Goal: Transaction & Acquisition: Purchase product/service

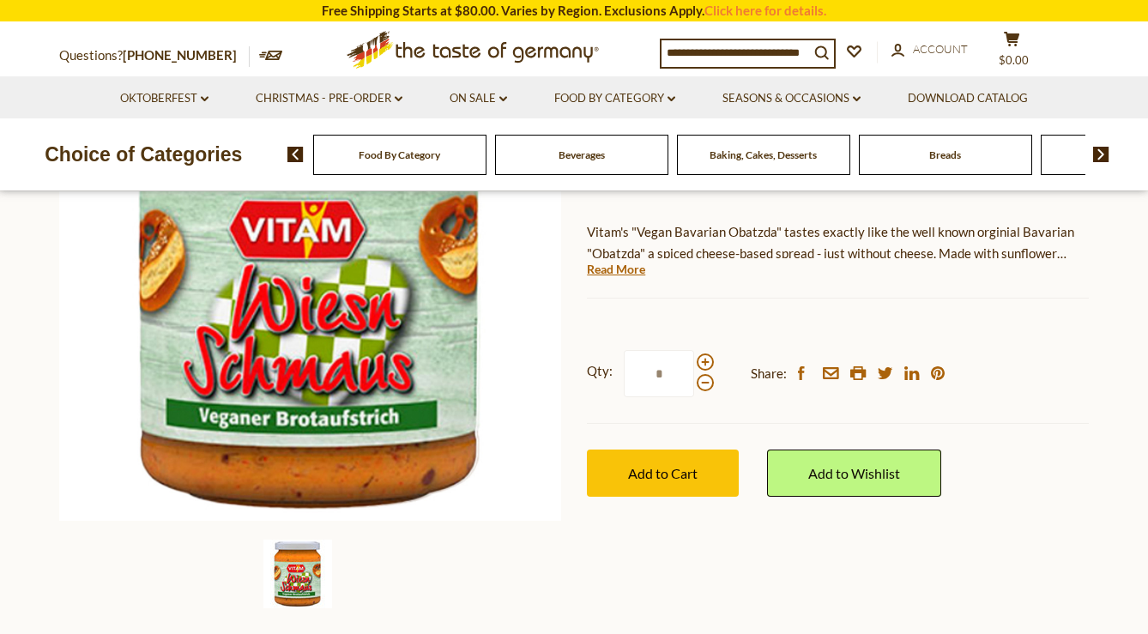
scroll to position [193, 0]
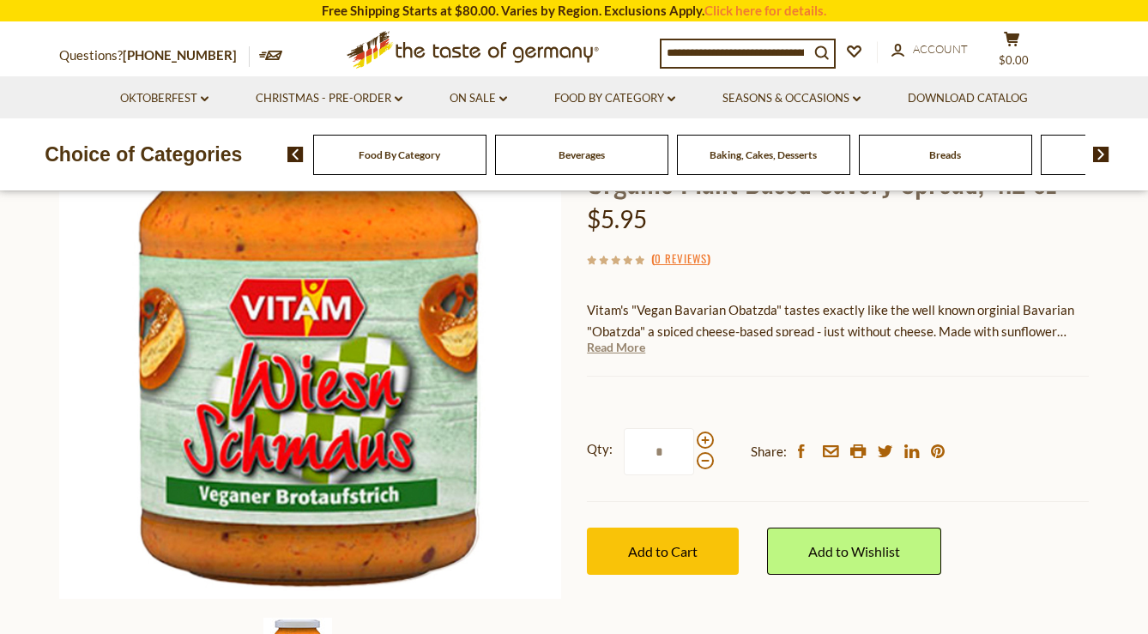
click at [640, 351] on link "Read More" at bounding box center [616, 347] width 58 height 17
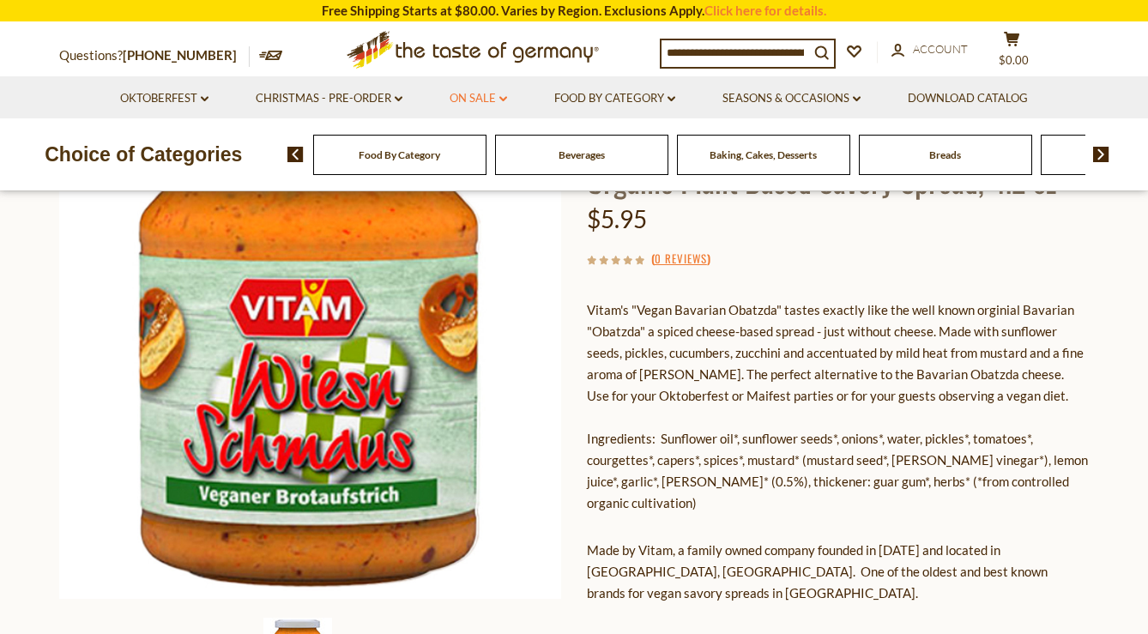
click at [504, 96] on icon "dropdown_arrow" at bounding box center [503, 99] width 8 height 6
click at [482, 141] on link "All On Sale" at bounding box center [471, 143] width 62 height 15
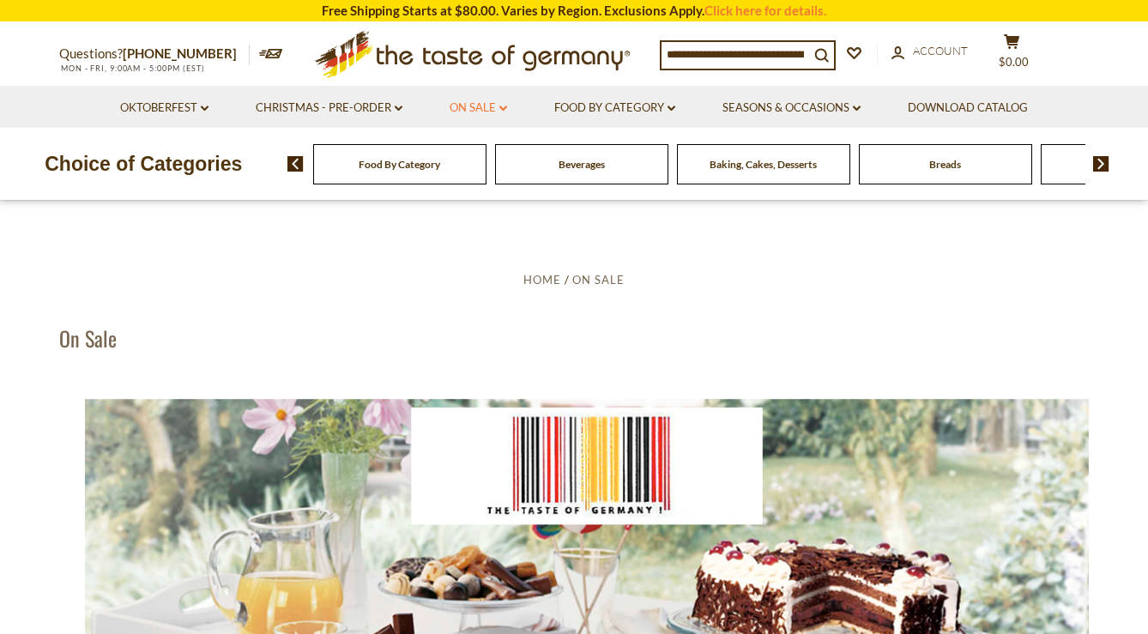
click at [499, 106] on icon "dropdown_arrow" at bounding box center [503, 109] width 8 height 6
click at [487, 184] on link "Feature Sale" at bounding box center [475, 181] width 70 height 15
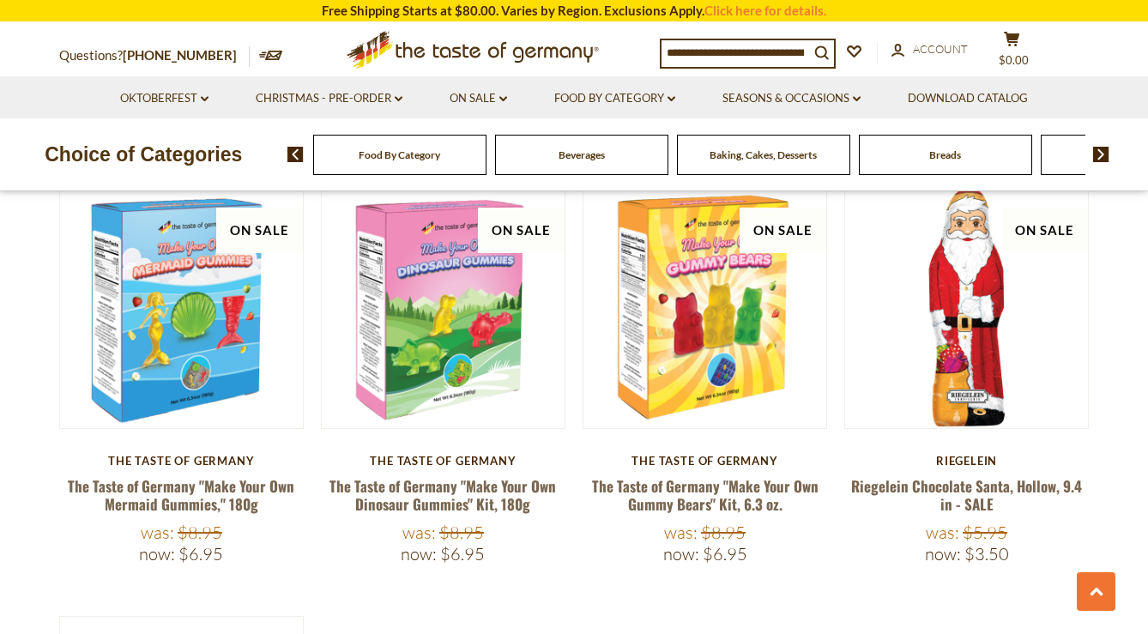
scroll to position [955, 0]
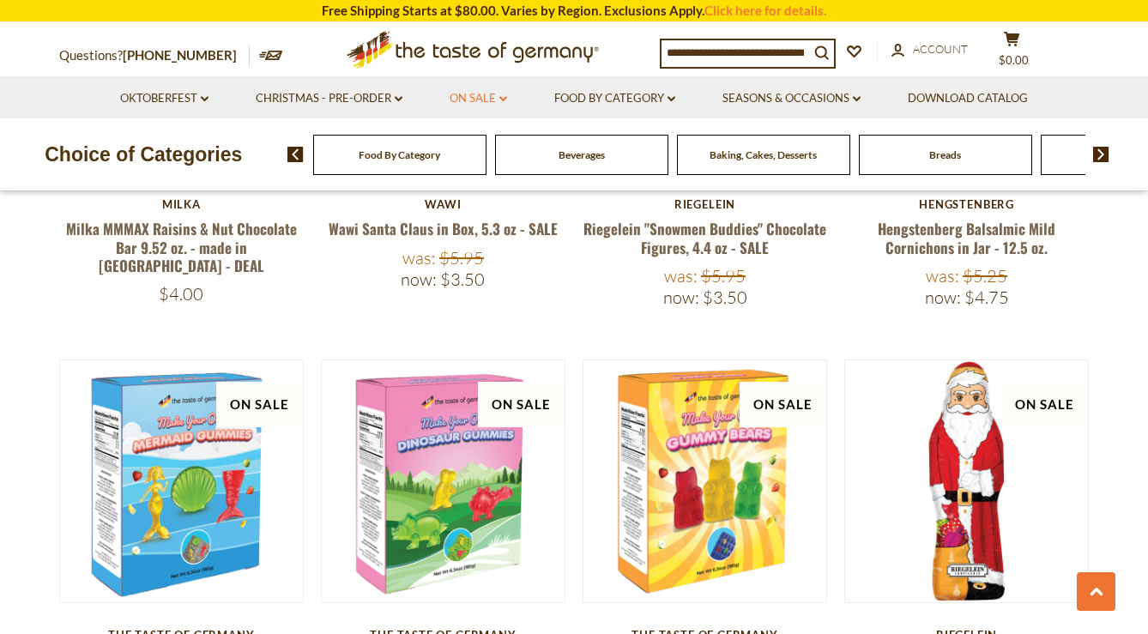
click at [491, 98] on link "On Sale dropdown_arrow" at bounding box center [478, 98] width 57 height 19
click at [501, 202] on link "Discount Deals" at bounding box center [483, 202] width 86 height 24
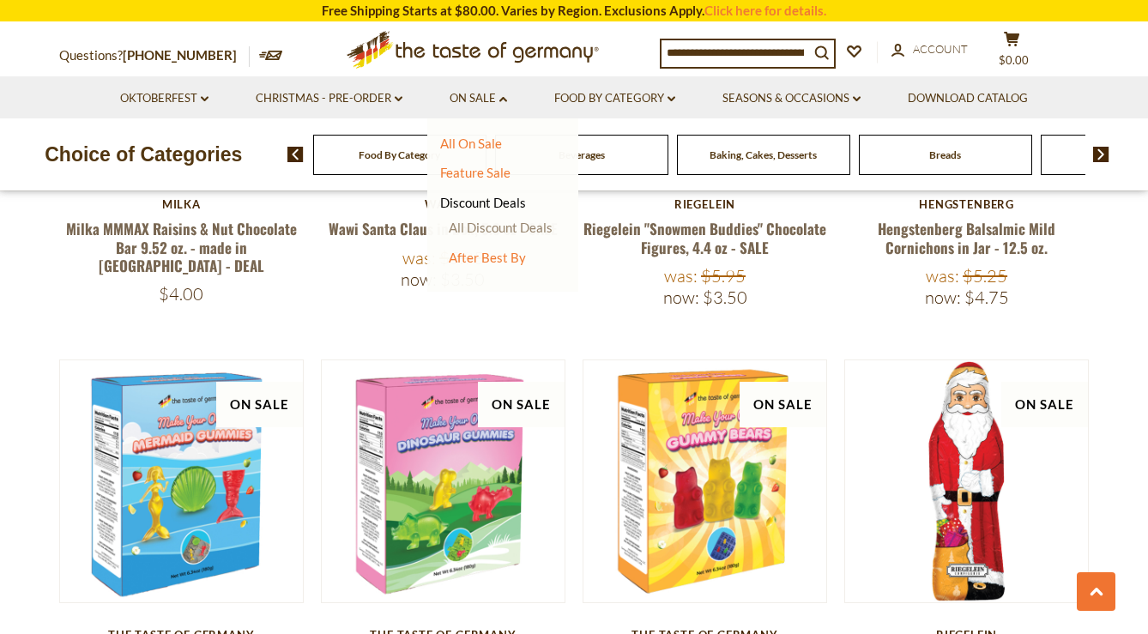
click at [504, 224] on link "All Discount Deals" at bounding box center [501, 227] width 104 height 15
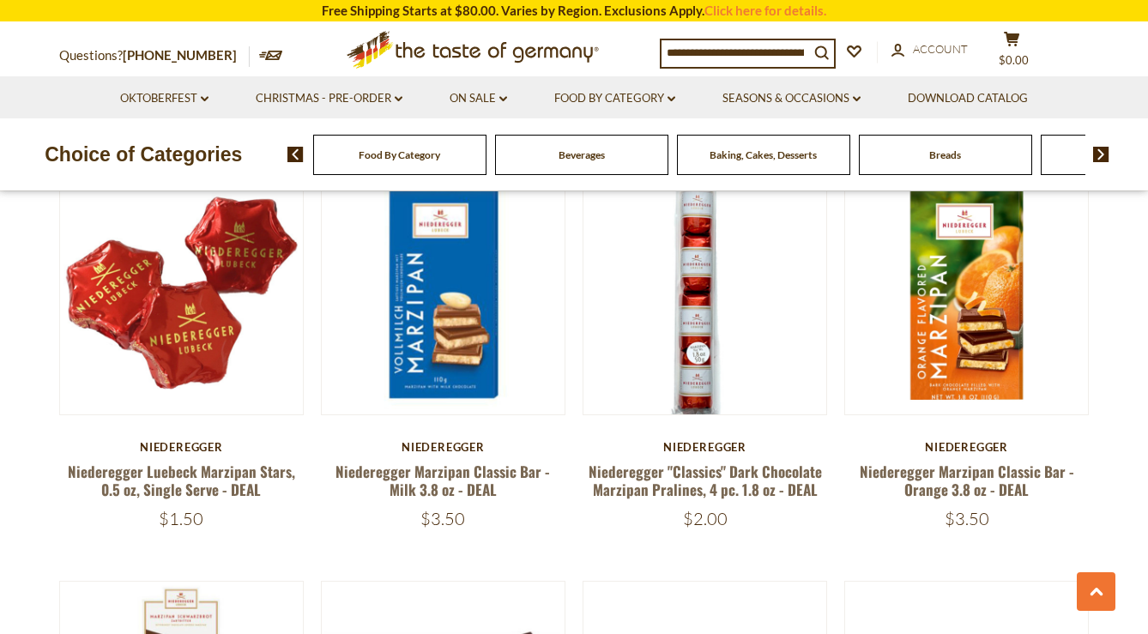
scroll to position [2018, 0]
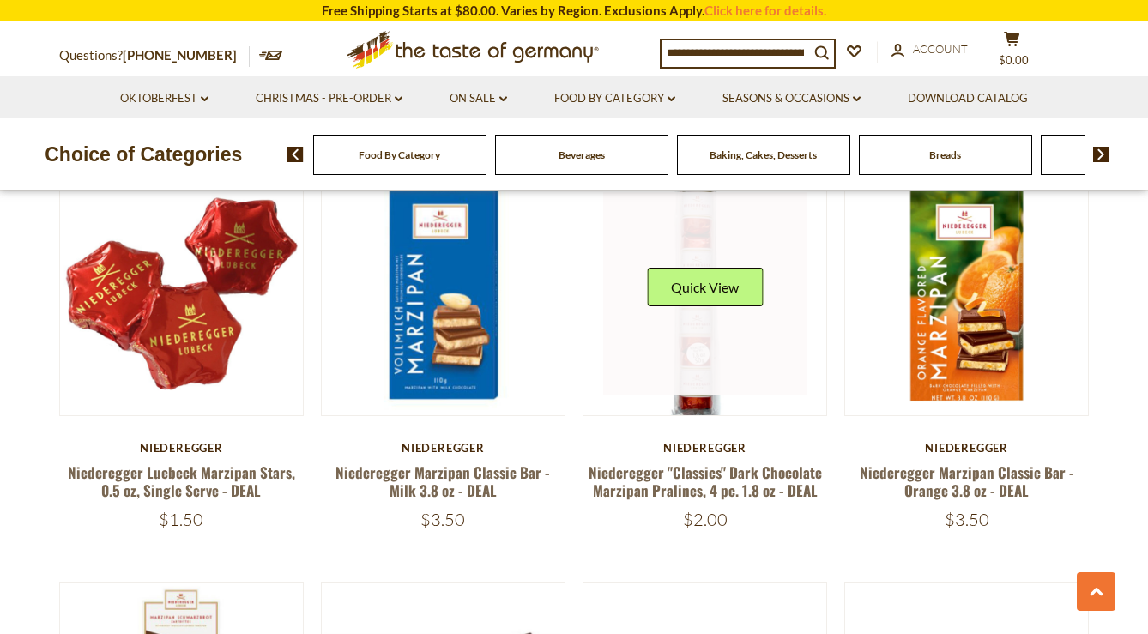
click at [693, 329] on link at bounding box center [705, 294] width 204 height 204
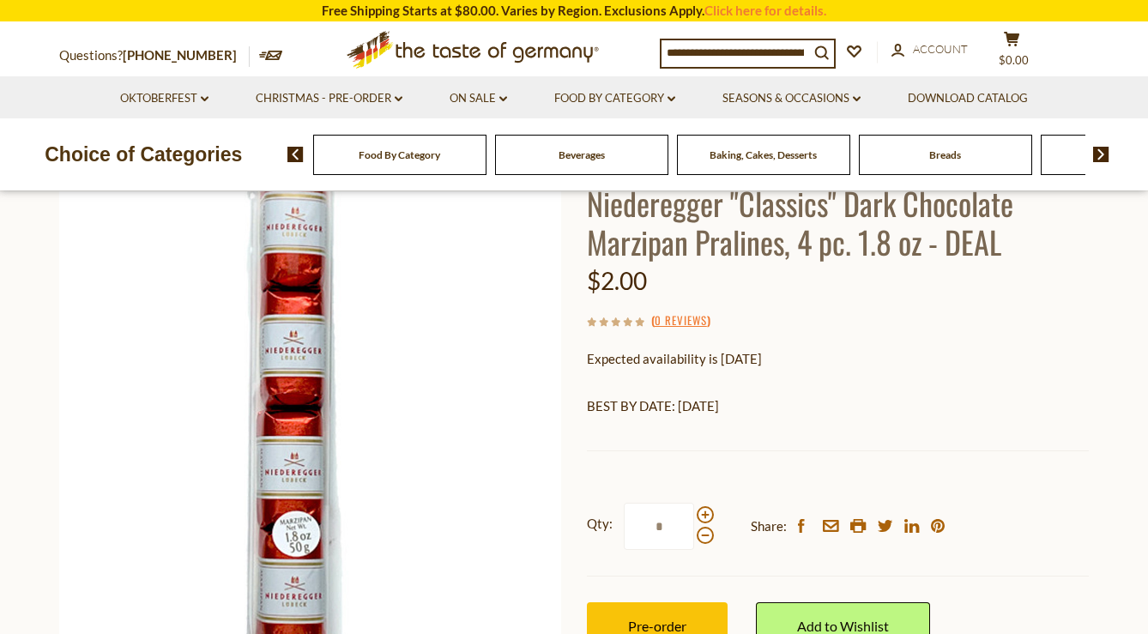
scroll to position [133, 0]
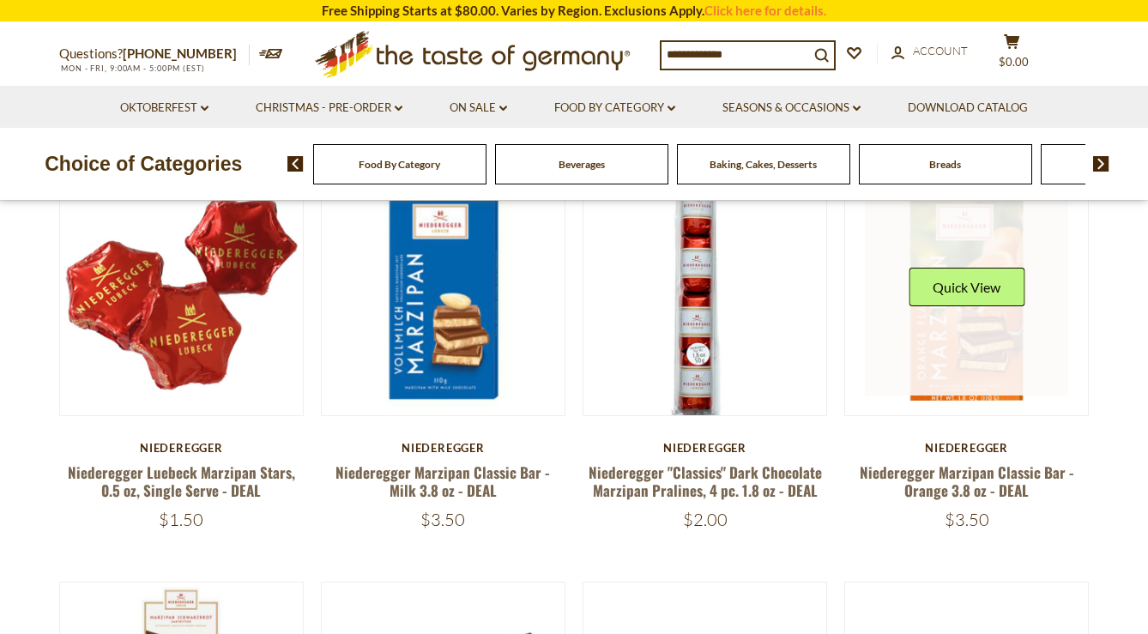
click at [973, 313] on link at bounding box center [967, 294] width 204 height 204
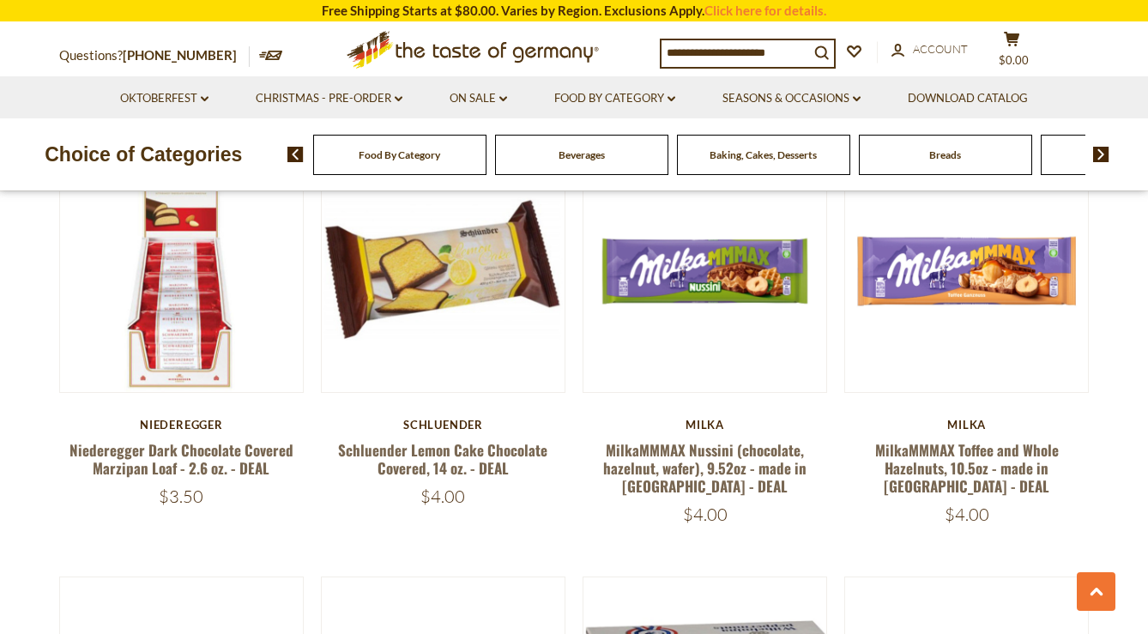
scroll to position [2458, 0]
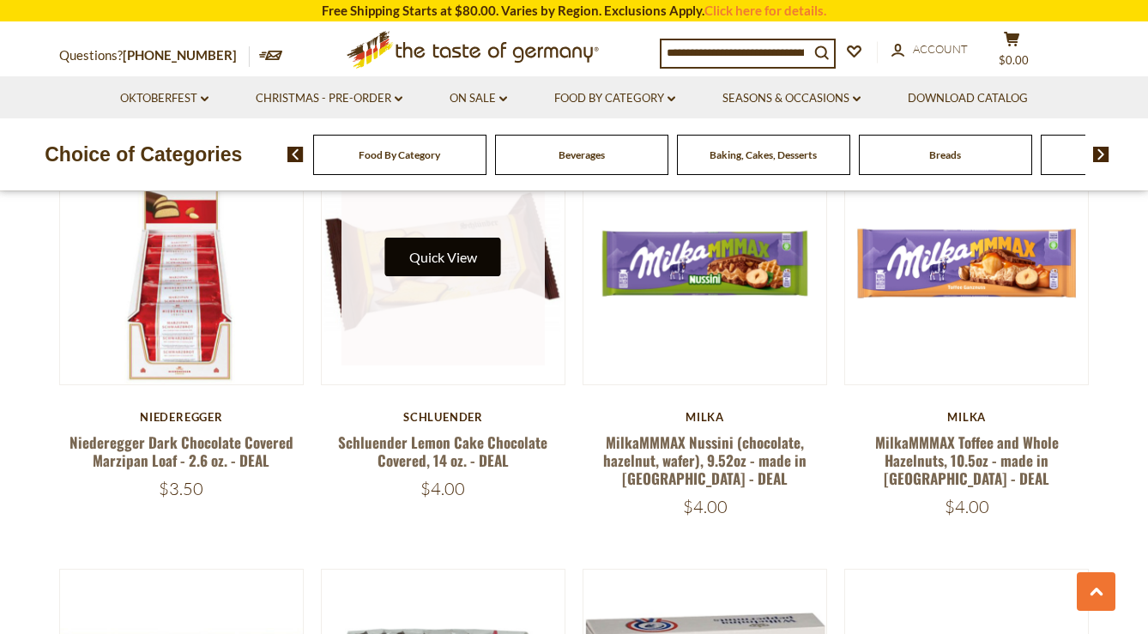
click at [456, 238] on button "Quick View" at bounding box center [443, 257] width 116 height 39
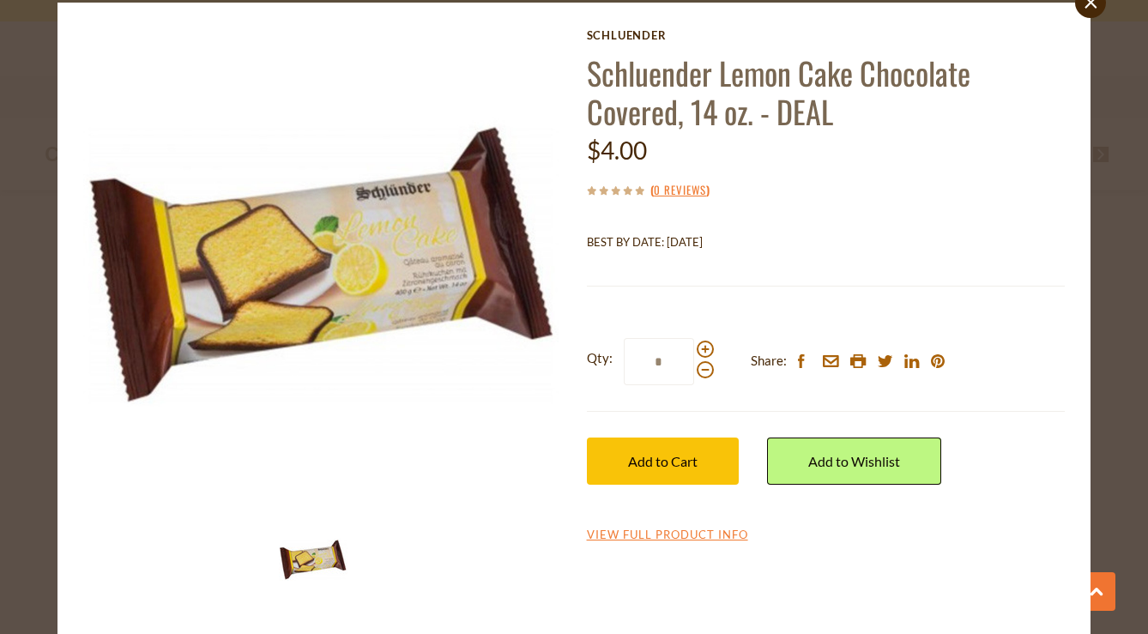
scroll to position [55, 0]
click at [712, 536] on link "View Full Product Info" at bounding box center [667, 535] width 161 height 15
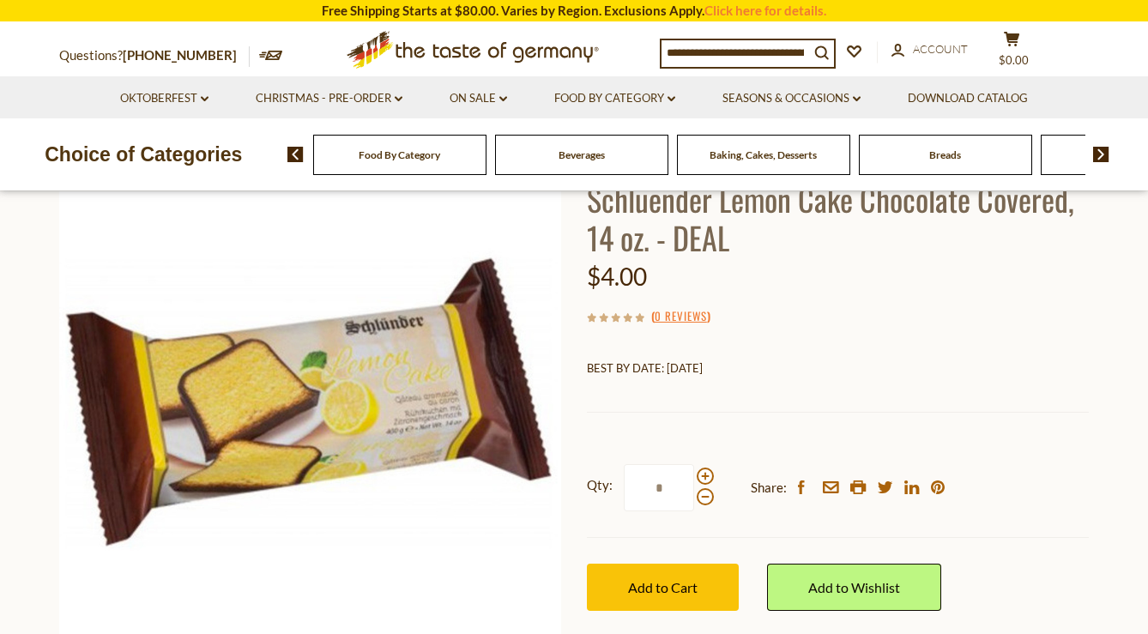
scroll to position [145, 0]
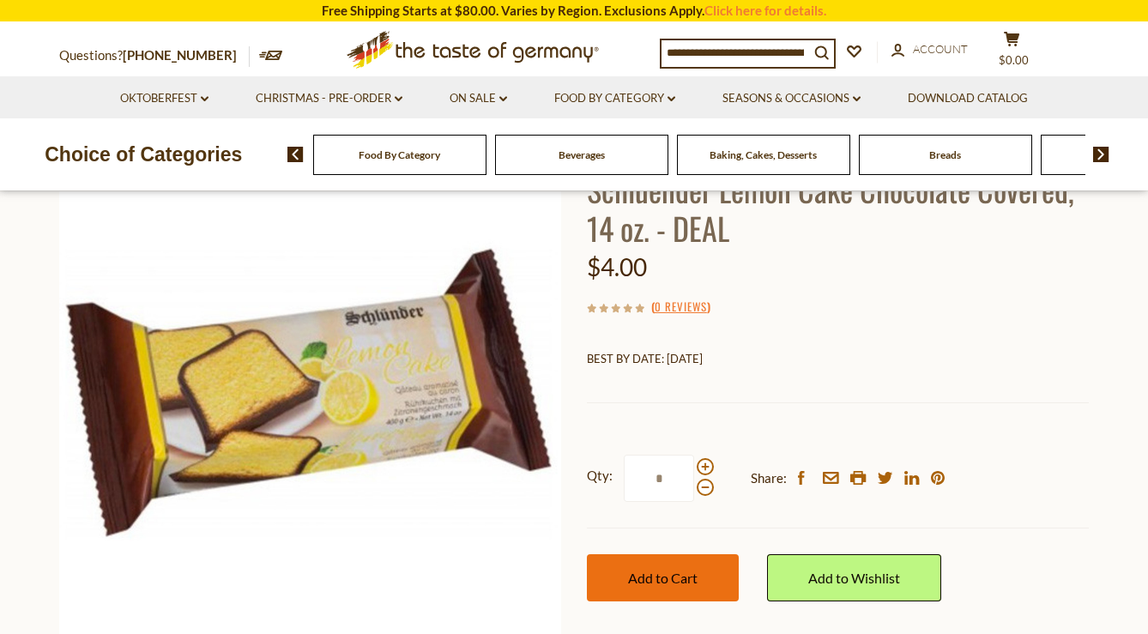
click at [688, 588] on button "Add to Cart" at bounding box center [663, 577] width 152 height 47
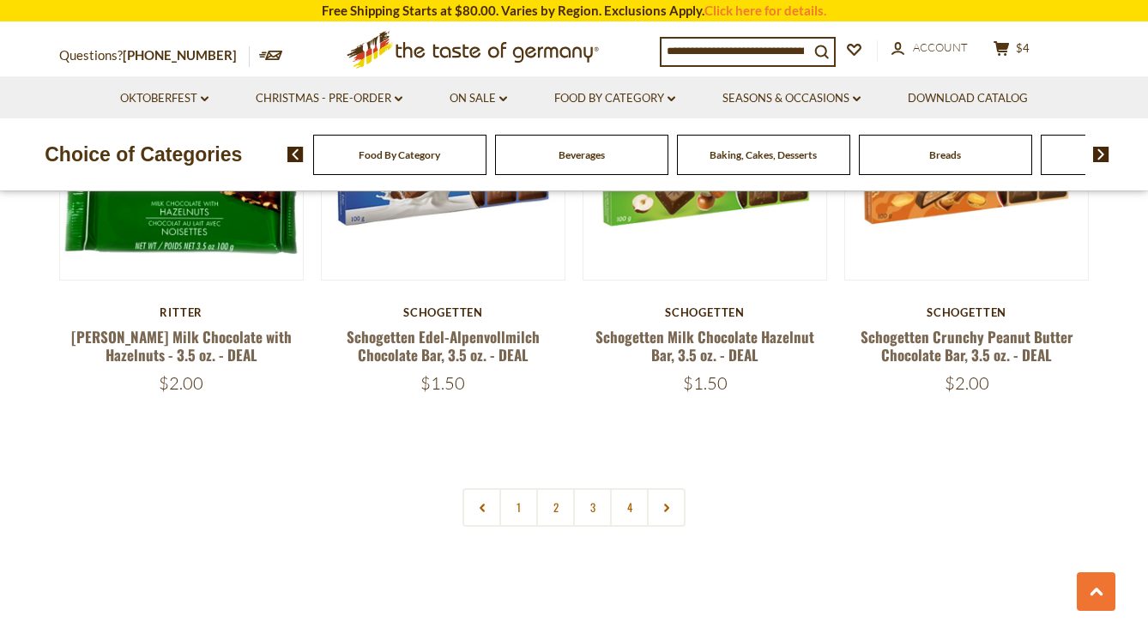
scroll to position [3858, 0]
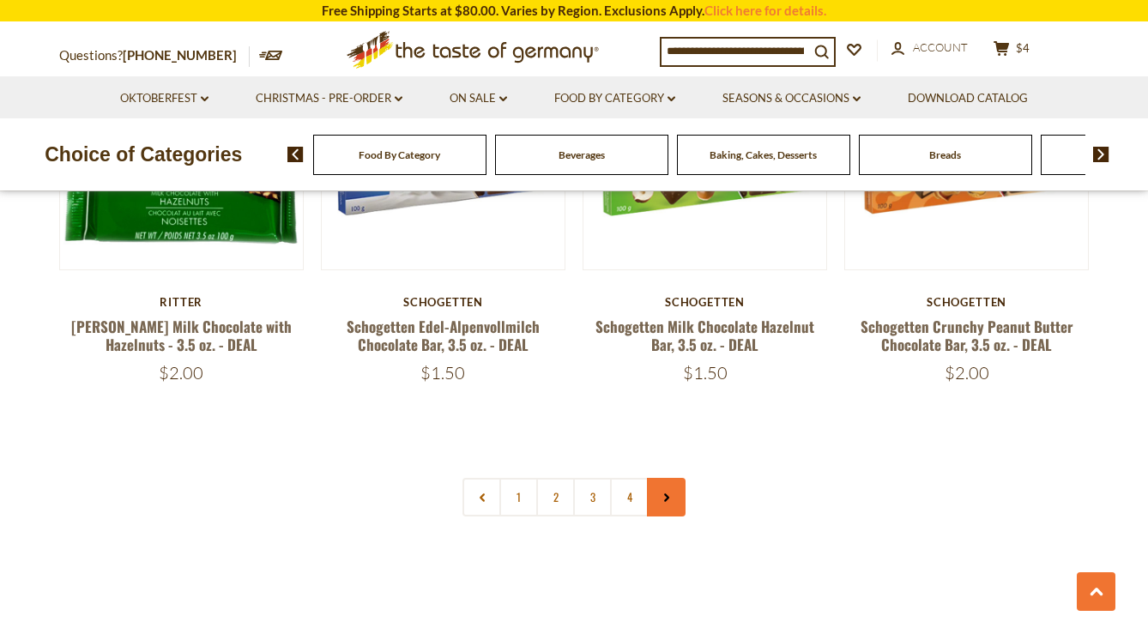
click at [672, 478] on link at bounding box center [666, 497] width 39 height 39
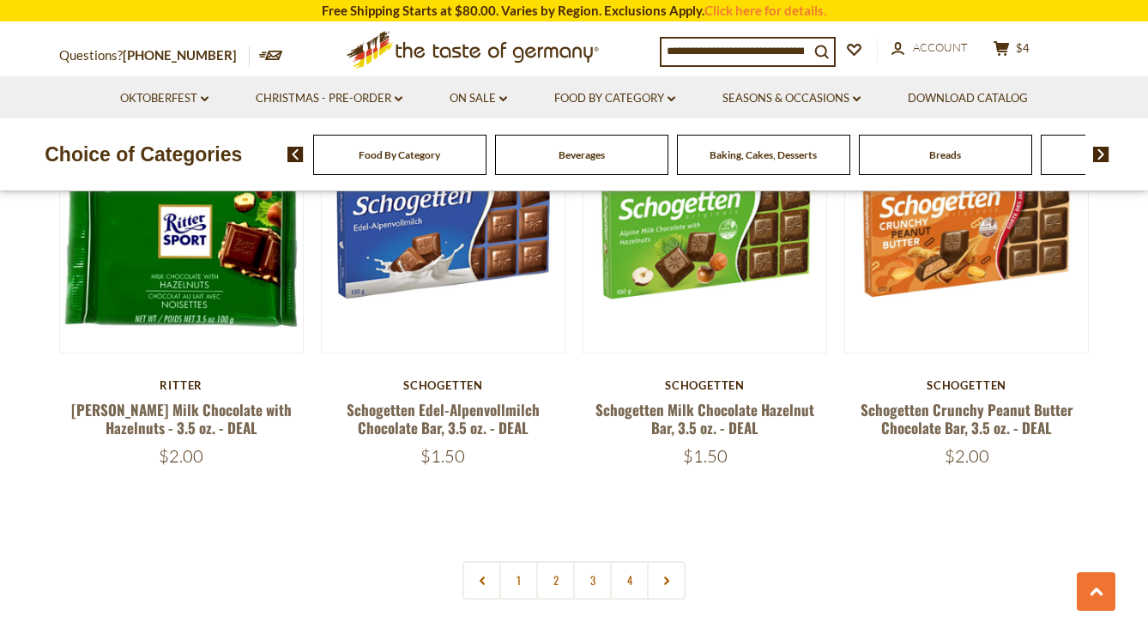
scroll to position [3775, 0]
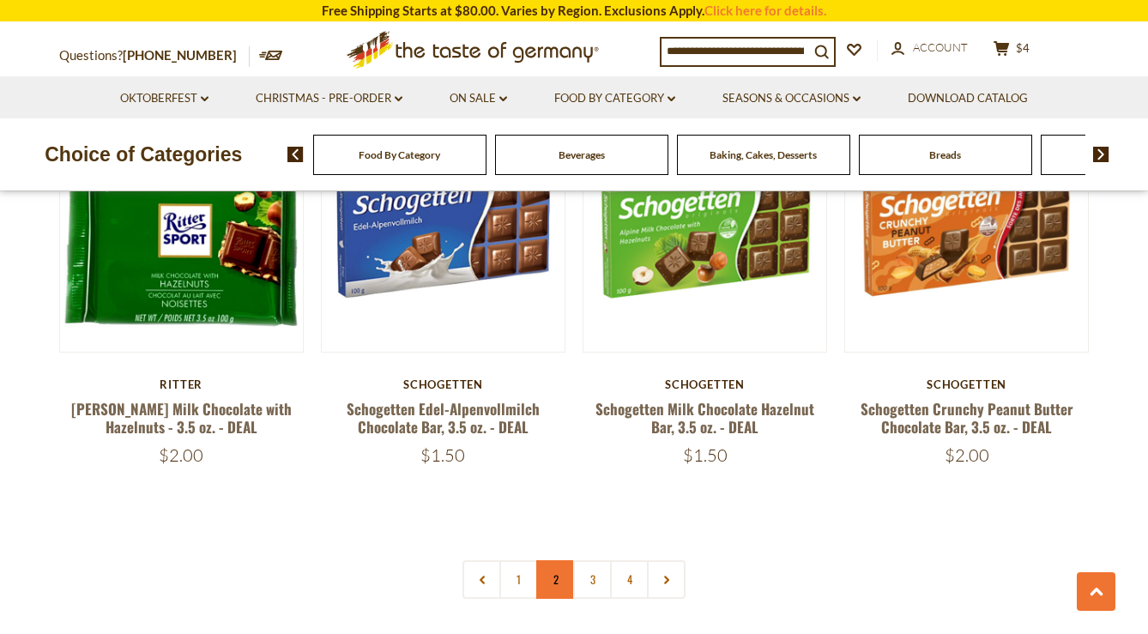
click at [559, 560] on link "2" at bounding box center [555, 579] width 39 height 39
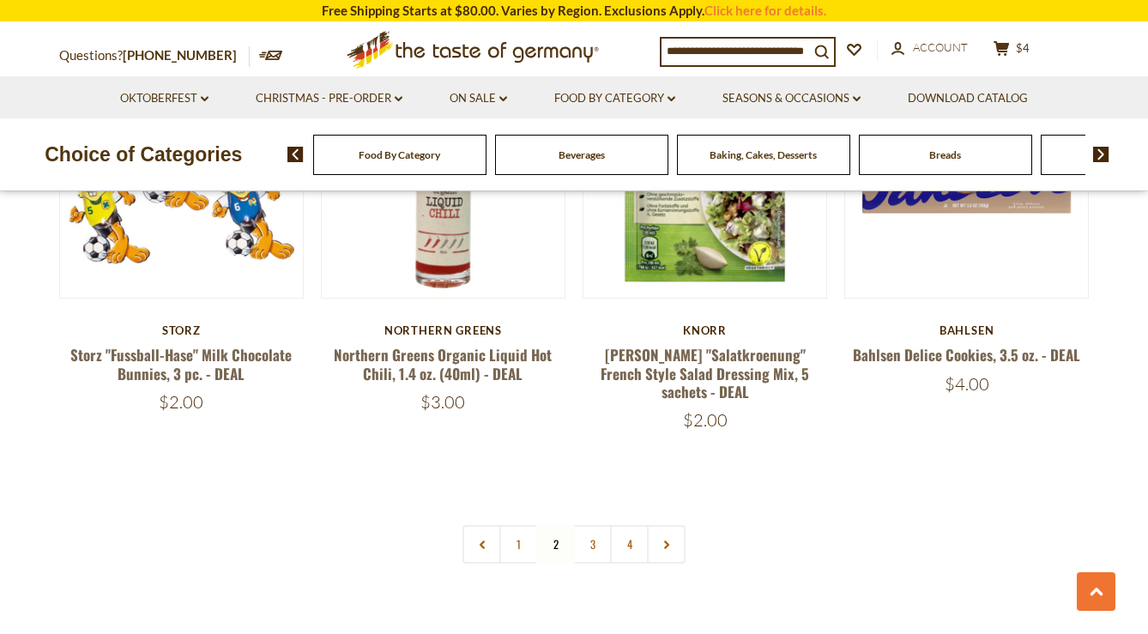
scroll to position [3795, 0]
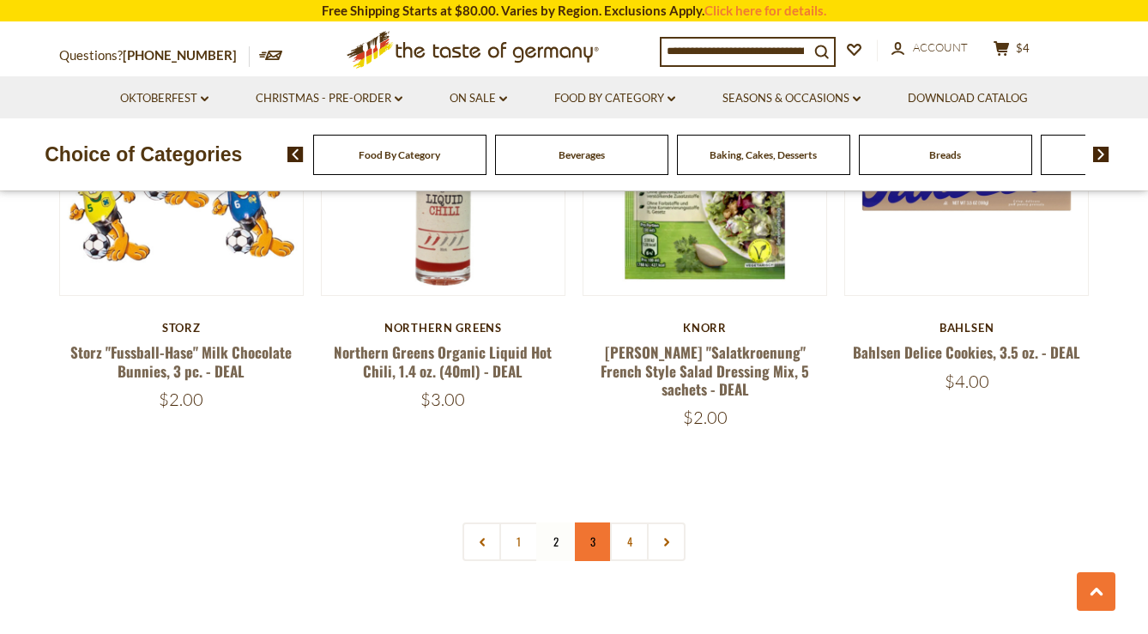
click at [588, 523] on link "3" at bounding box center [592, 542] width 39 height 39
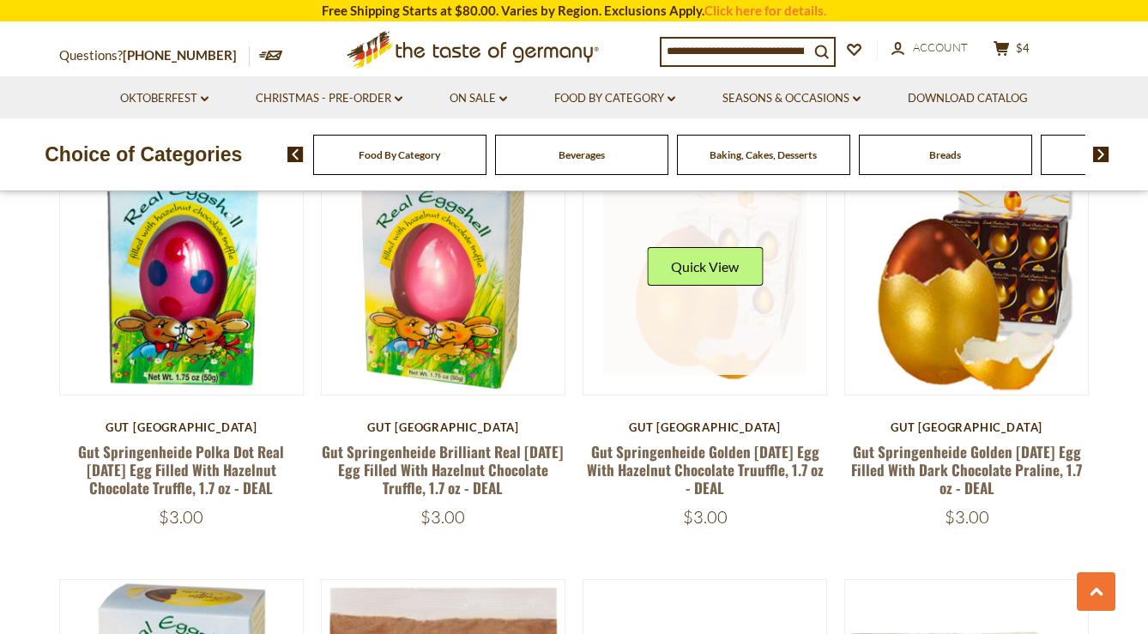
scroll to position [756, 0]
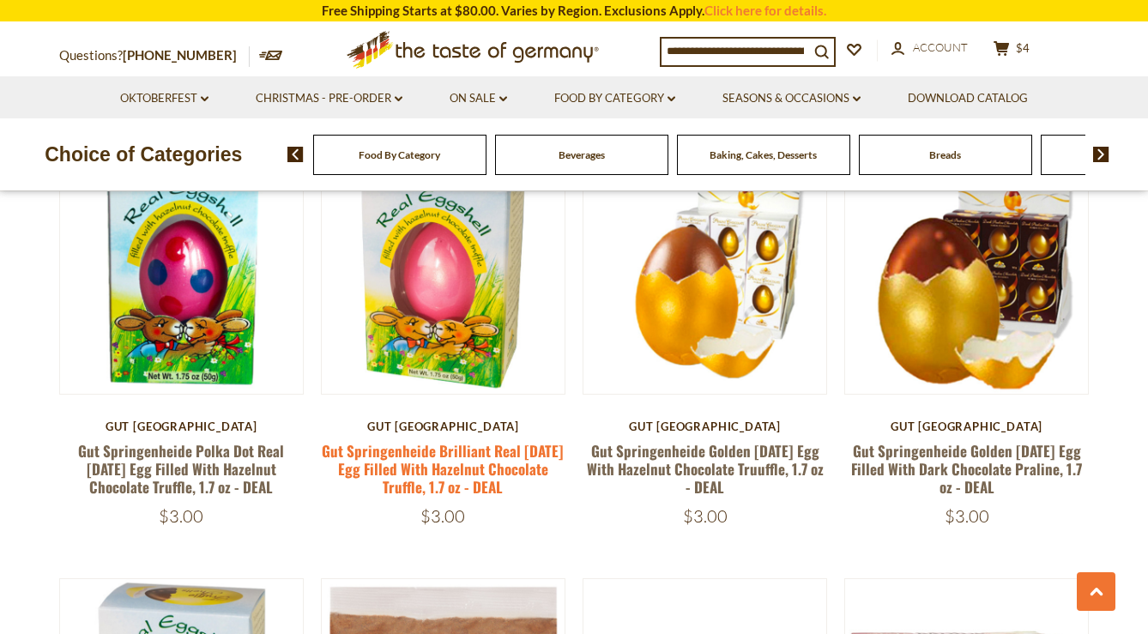
click at [499, 470] on link "Gut Springenheide Brilliant Real [DATE] Egg Filled With Hazelnut Chocolate Truf…" at bounding box center [443, 469] width 242 height 58
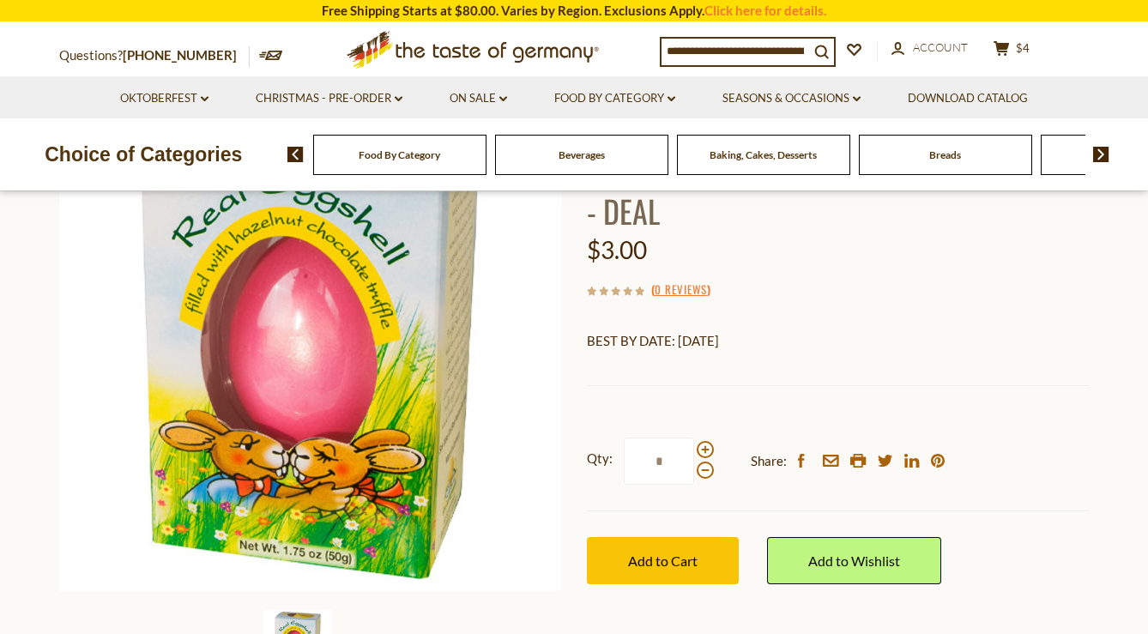
scroll to position [198, 0]
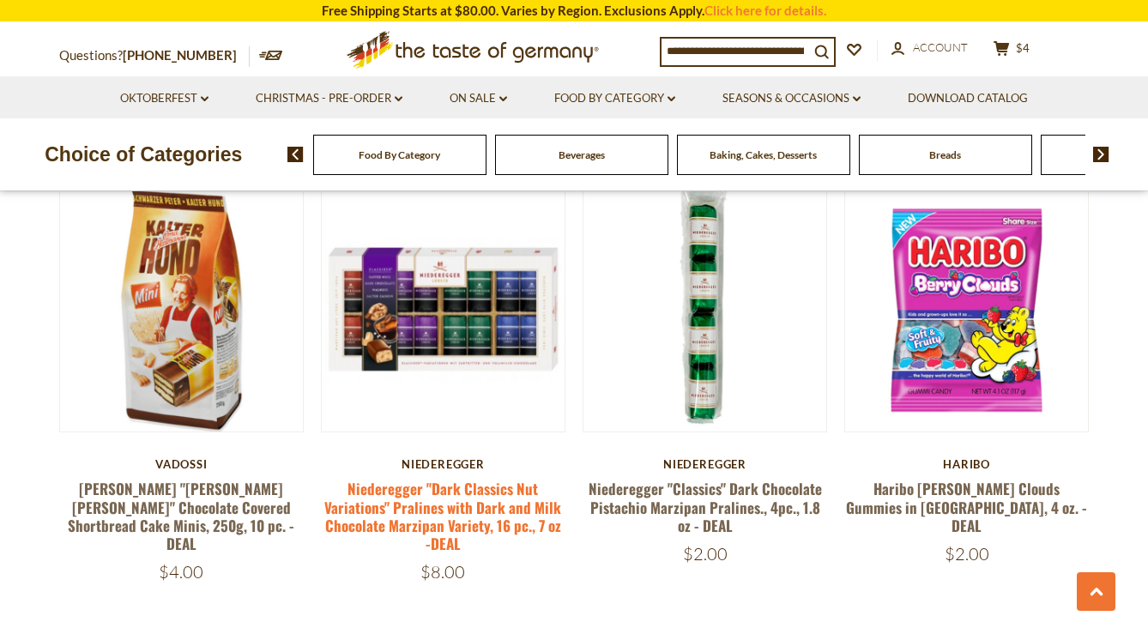
scroll to position [2848, 0]
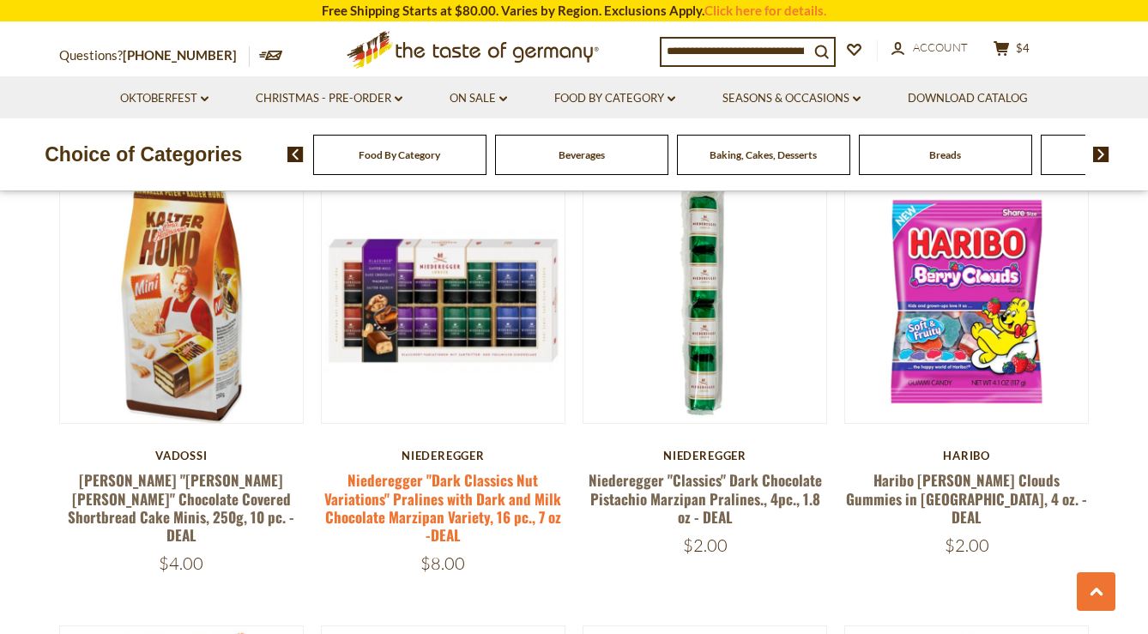
click at [487, 469] on link "Niederegger "Dark Classics Nut Variations" Pralines with Dark and Milk Chocolat…" at bounding box center [442, 507] width 237 height 76
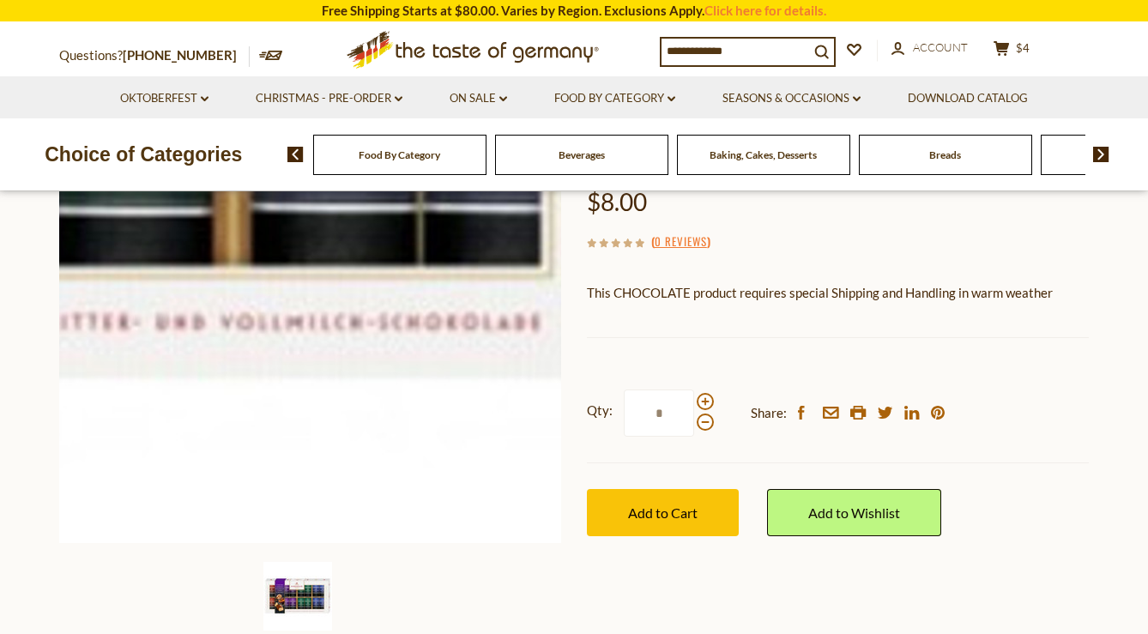
scroll to position [275, 0]
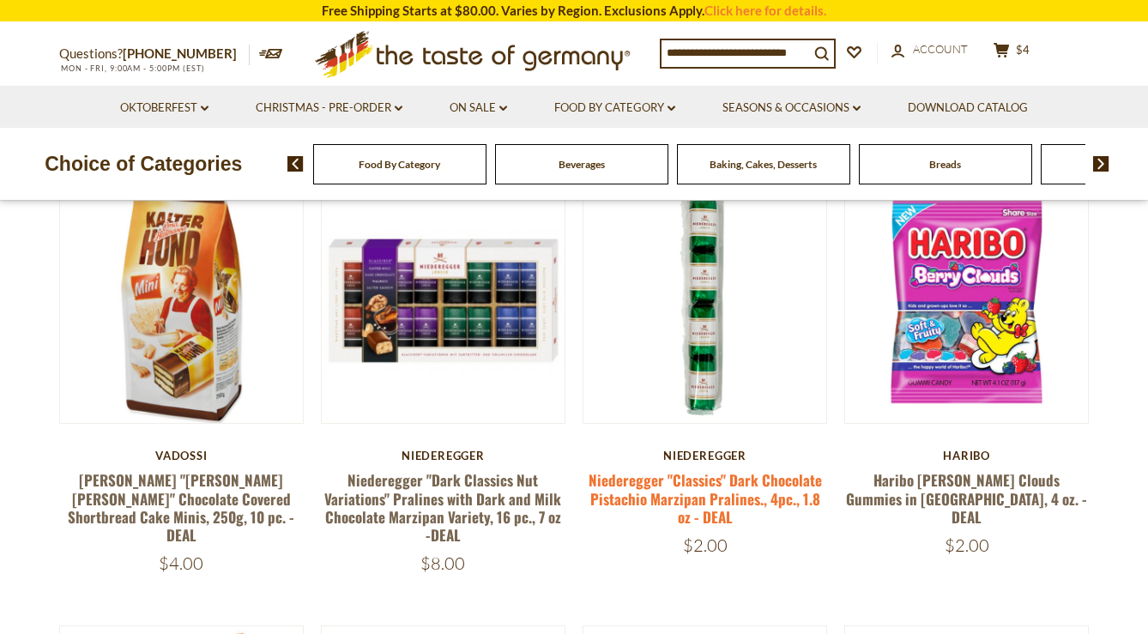
click at [701, 469] on link "Niederegger "Classics" Dark Chocolate Pistachio Marzipan Pralines., 4pc., 1.8 o…" at bounding box center [705, 498] width 233 height 58
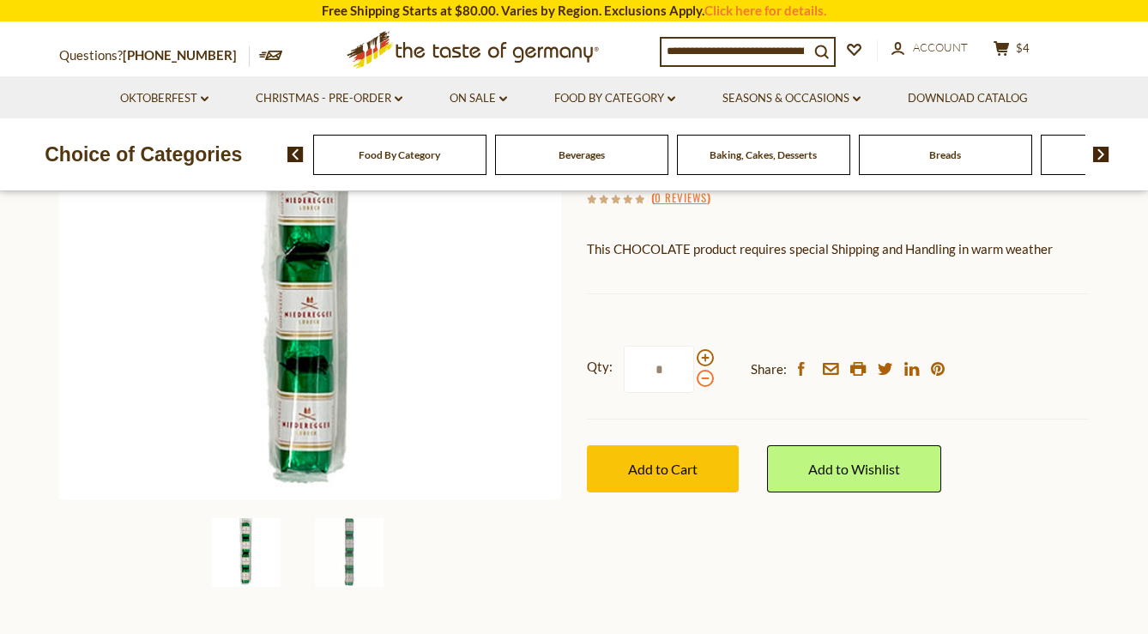
scroll to position [299, 0]
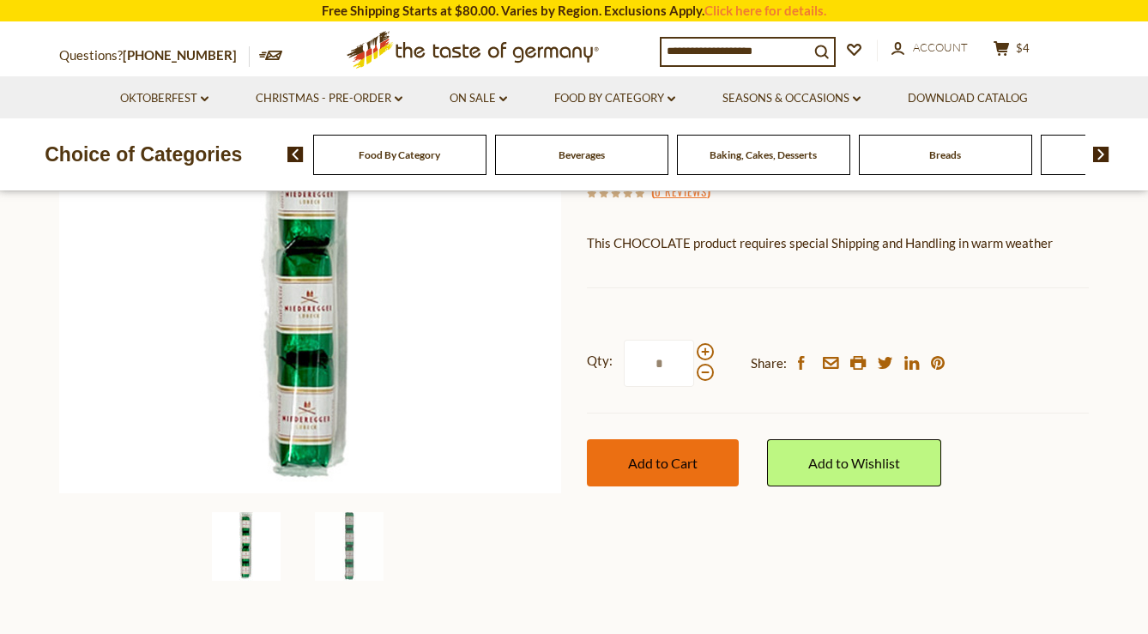
click at [687, 457] on span "Add to Cart" at bounding box center [663, 463] width 70 height 16
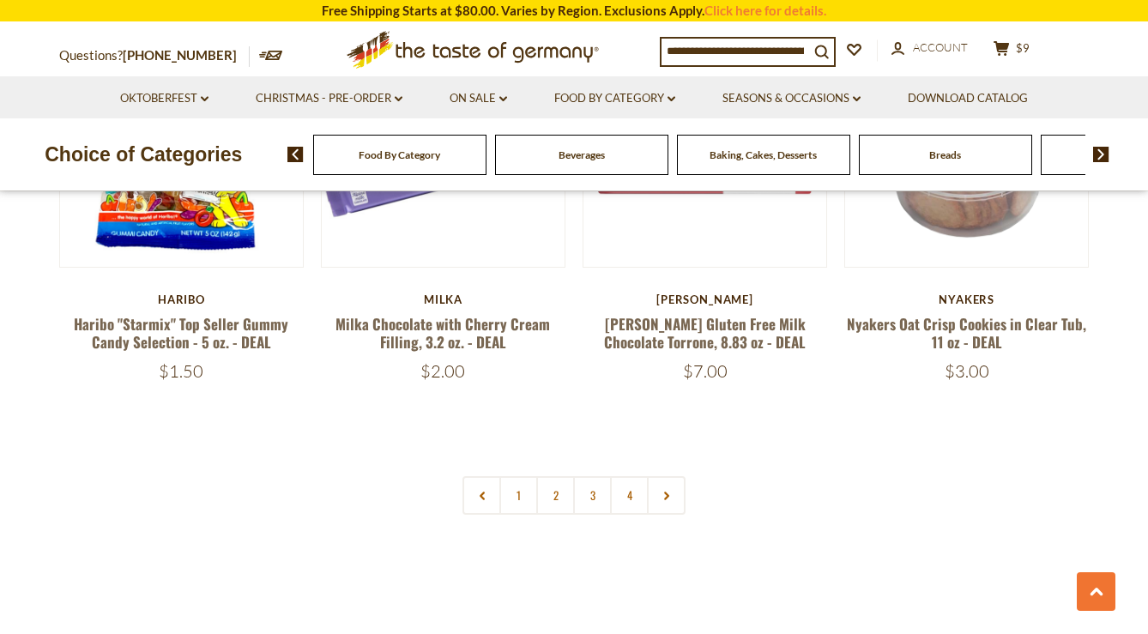
scroll to position [3886, 0]
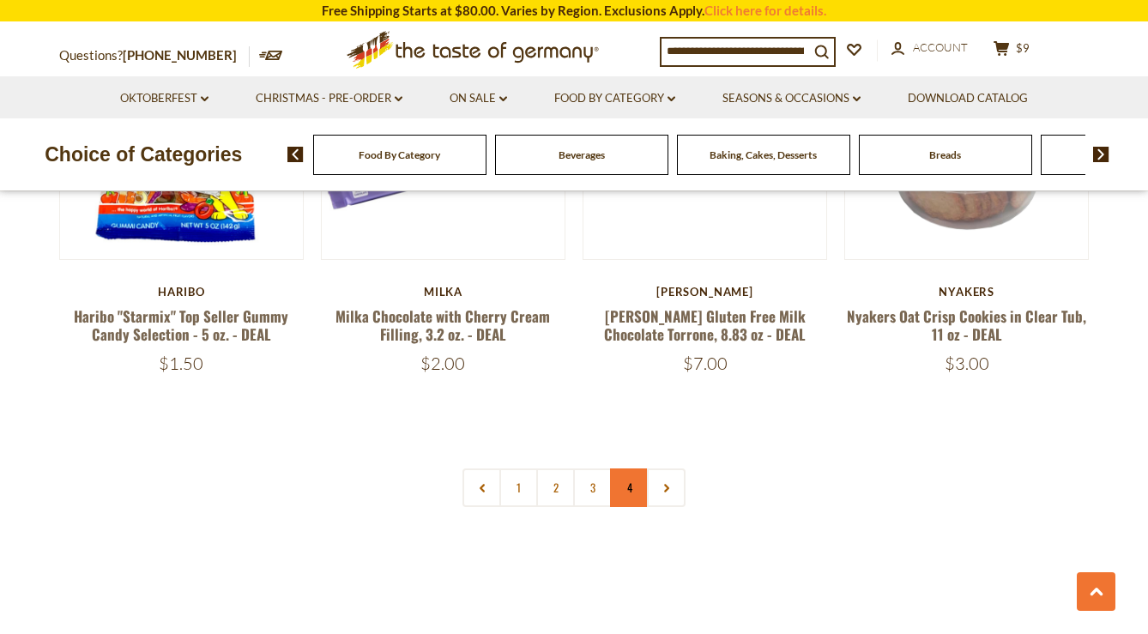
click at [628, 468] on link "4" at bounding box center [629, 487] width 39 height 39
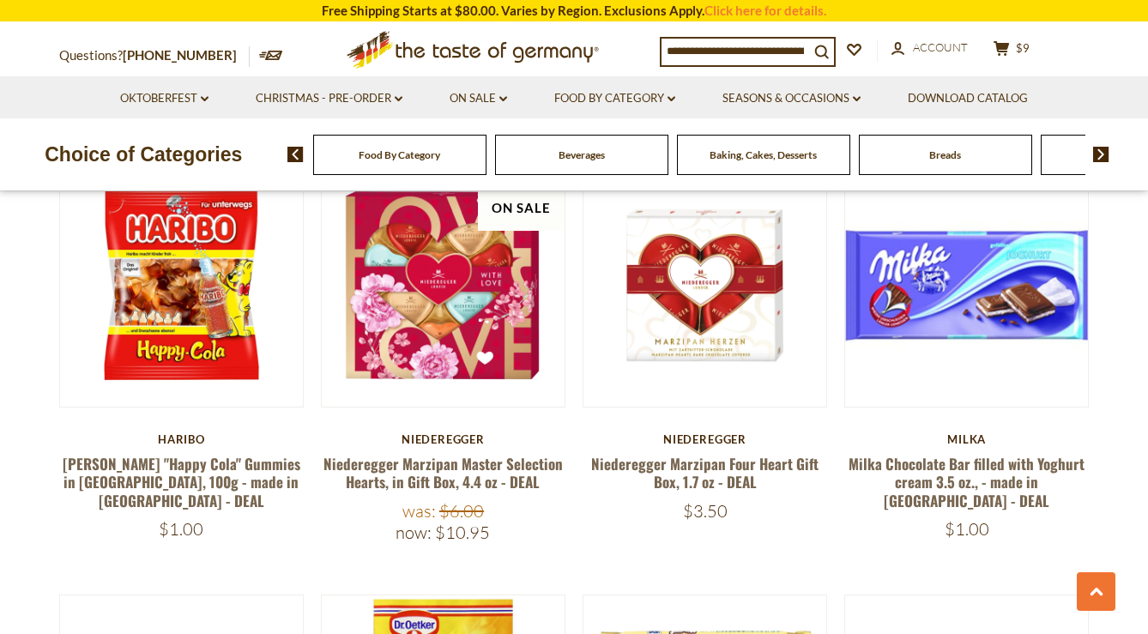
scroll to position [763, 0]
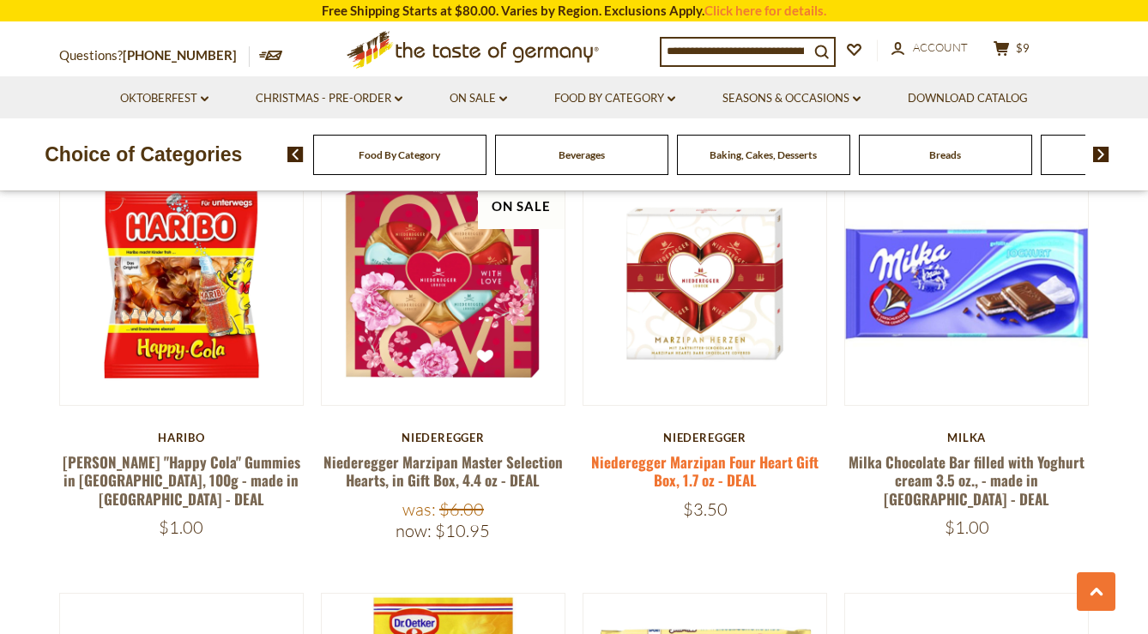
click at [713, 460] on link "Niederegger Marzipan Four Heart Gift Box, 1.7 oz - DEAL" at bounding box center [704, 470] width 227 height 39
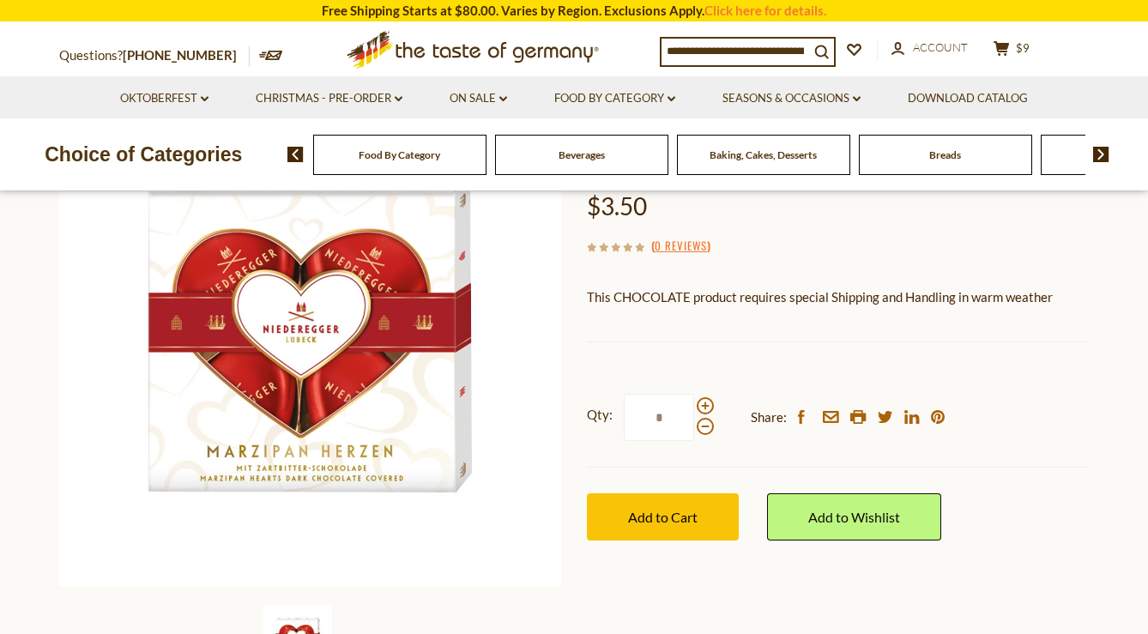
scroll to position [209, 0]
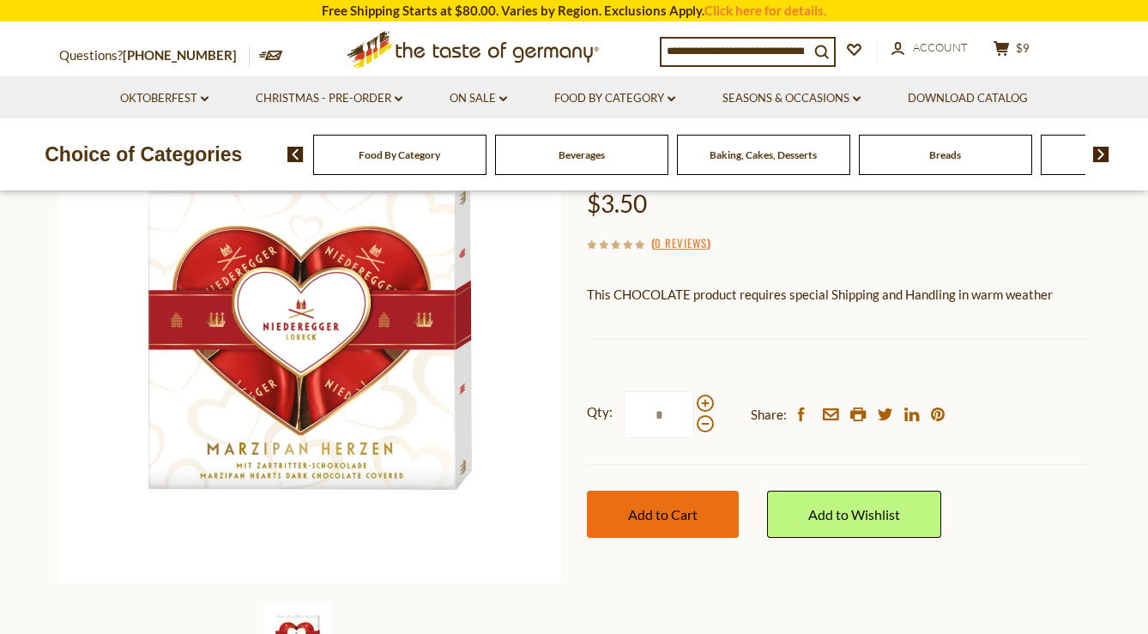
click at [679, 507] on span "Add to Cart" at bounding box center [663, 514] width 70 height 16
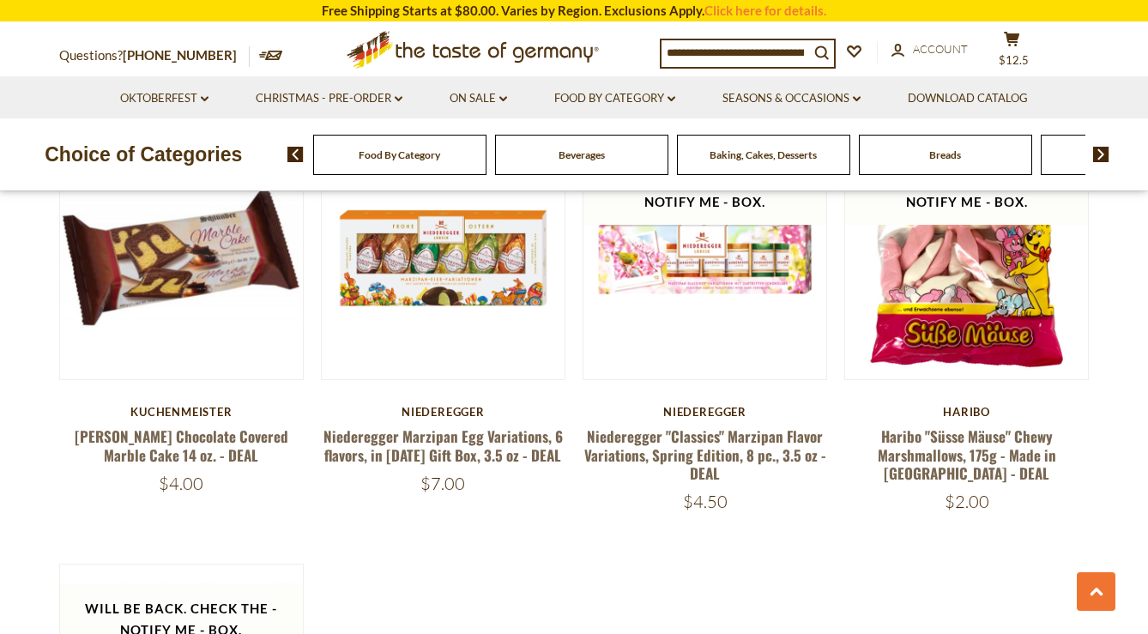
scroll to position [1634, 0]
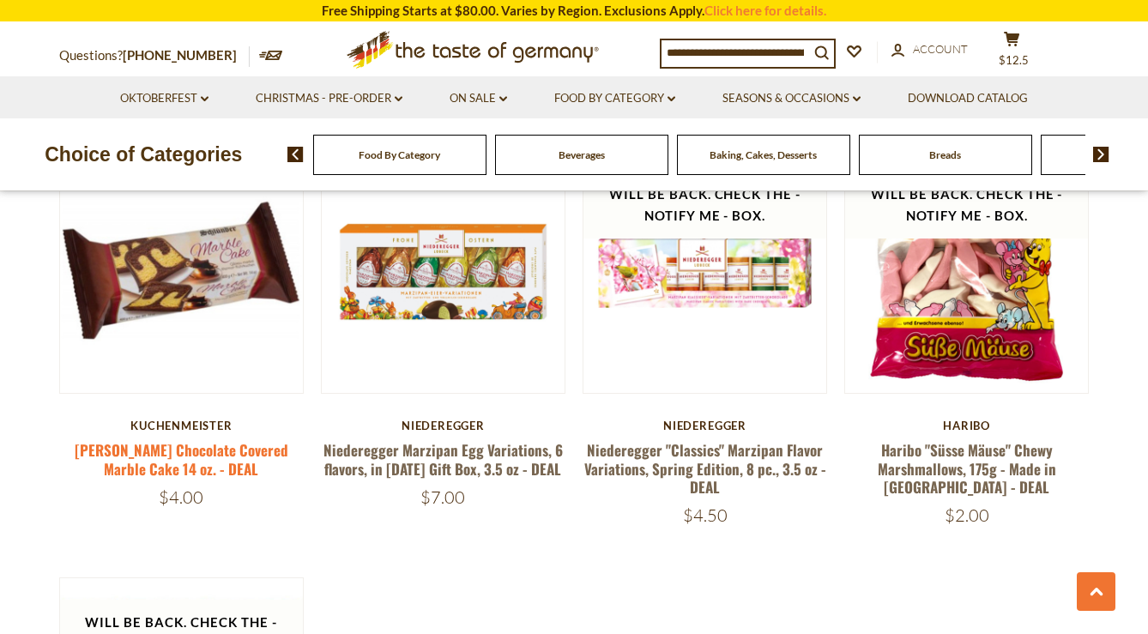
click at [198, 459] on link "[PERSON_NAME] Chocolate Covered Marble Cake 14 oz. - DEAL" at bounding box center [182, 458] width 214 height 39
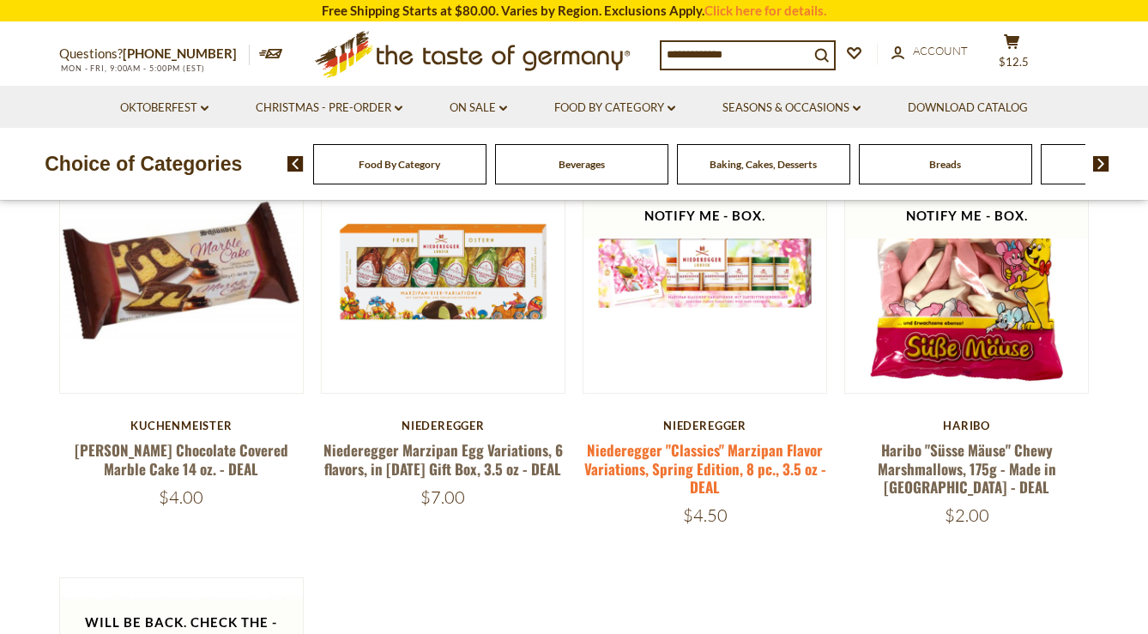
click at [686, 466] on link "Niederegger "Classics" Marzipan Flavor Variations, Spring Edition, 8 pc., 3.5 o…" at bounding box center [705, 468] width 242 height 58
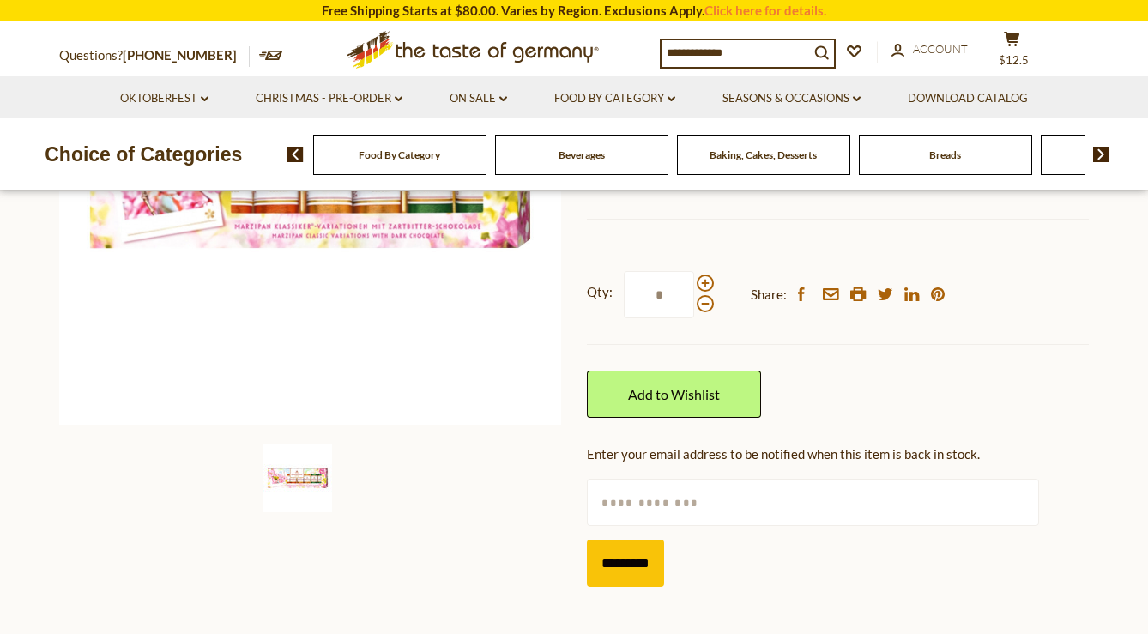
scroll to position [370, 0]
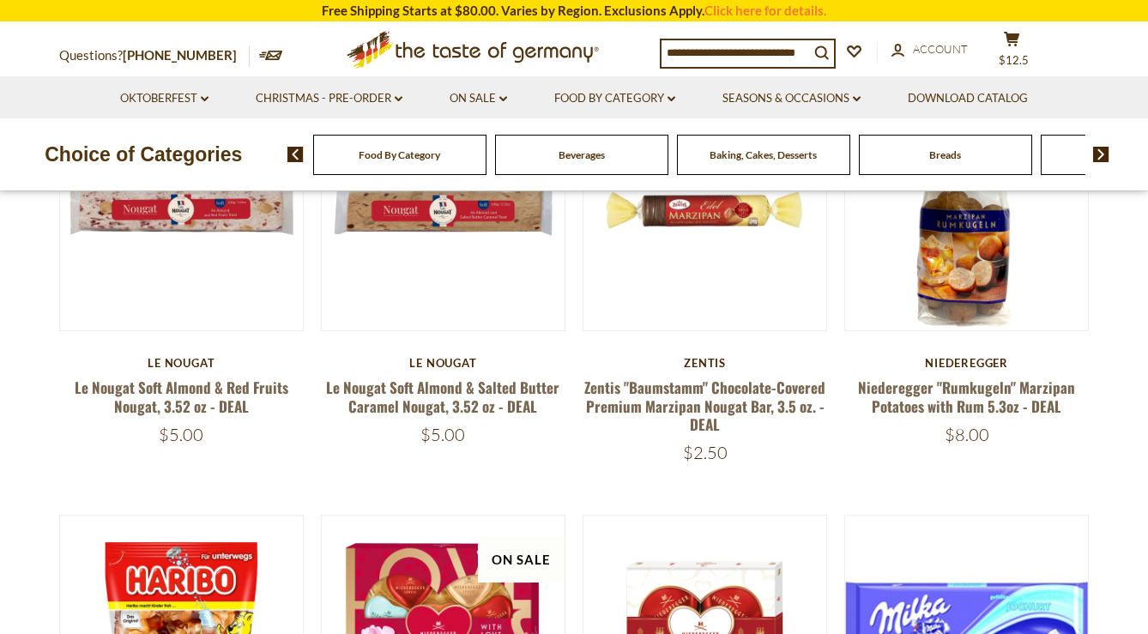
scroll to position [358, 0]
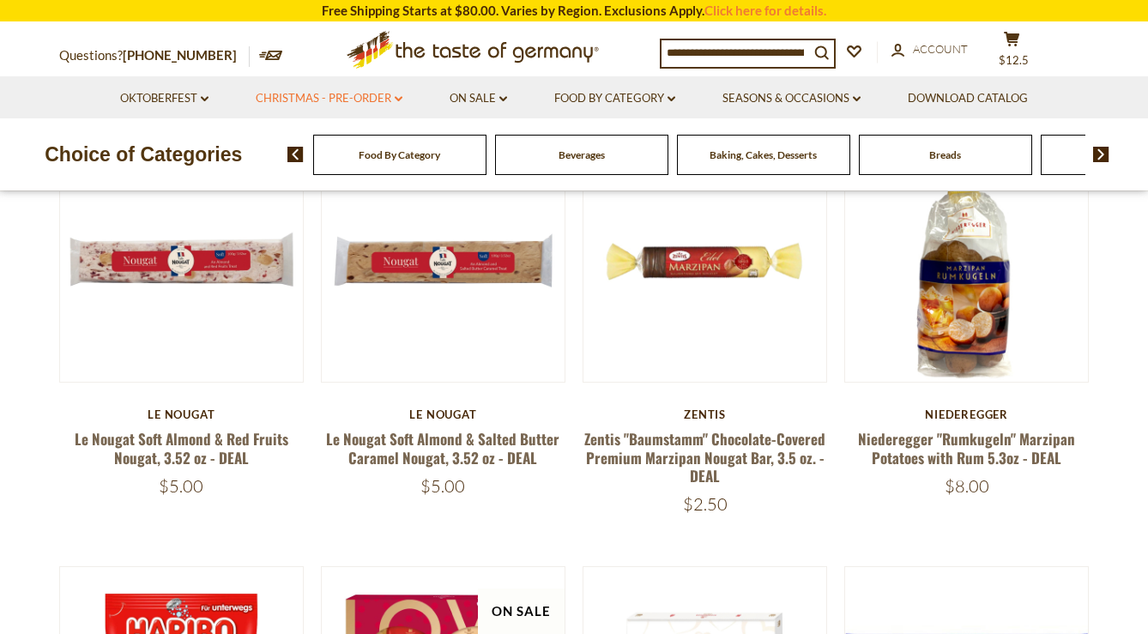
click at [397, 97] on icon "dropdown_arrow" at bounding box center [399, 99] width 8 height 6
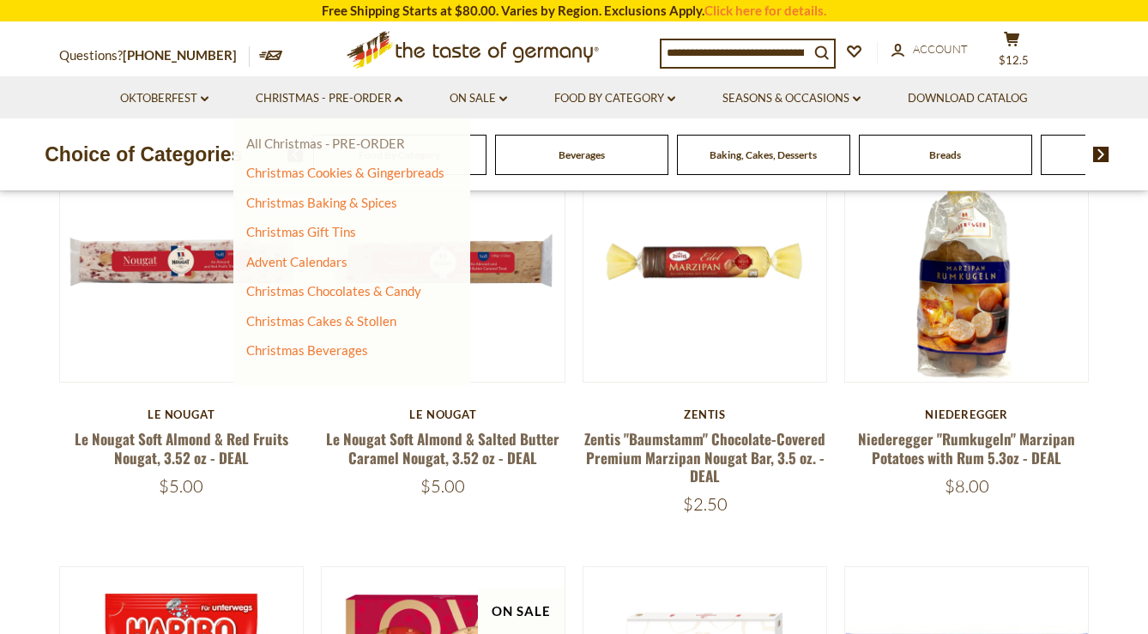
click at [382, 149] on link "All Christmas - PRE-ORDER" at bounding box center [325, 143] width 159 height 15
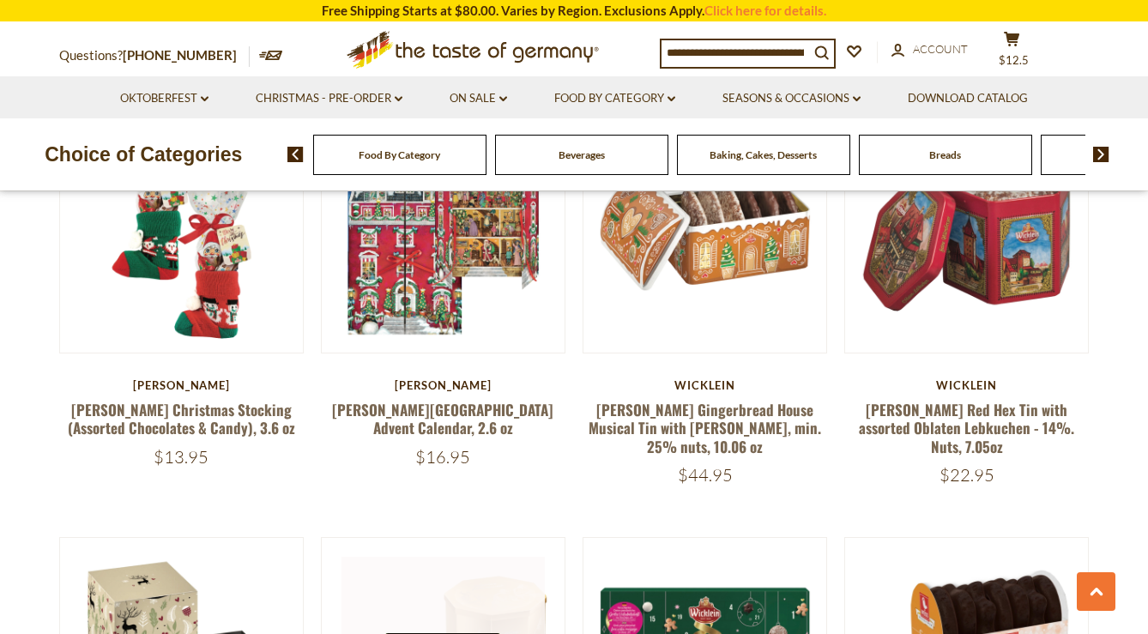
scroll to position [1004, 0]
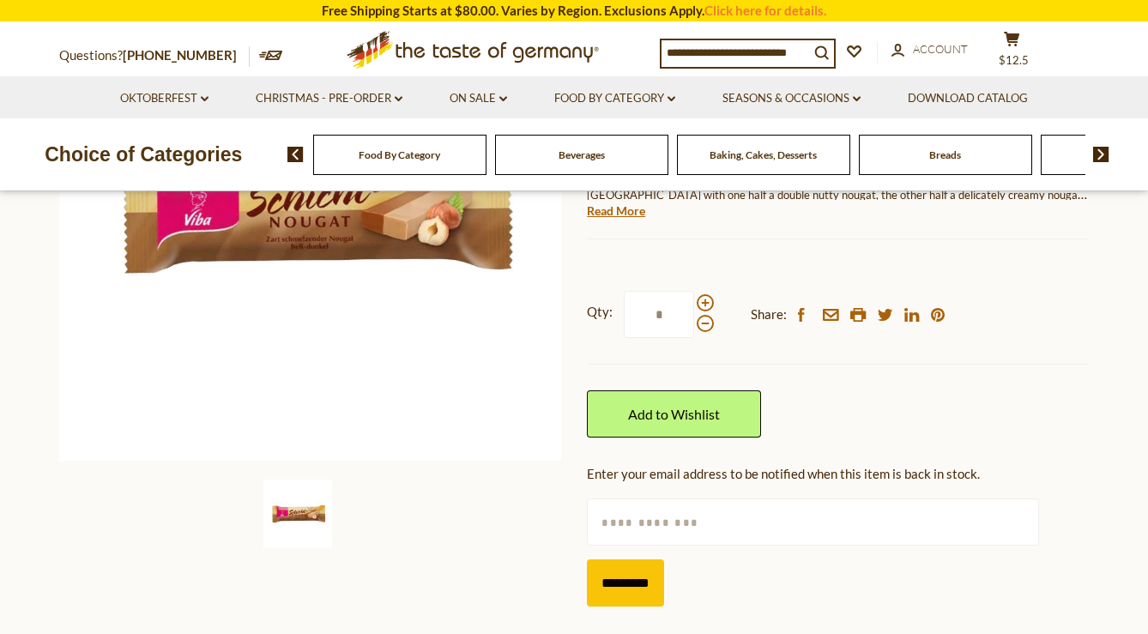
scroll to position [333, 0]
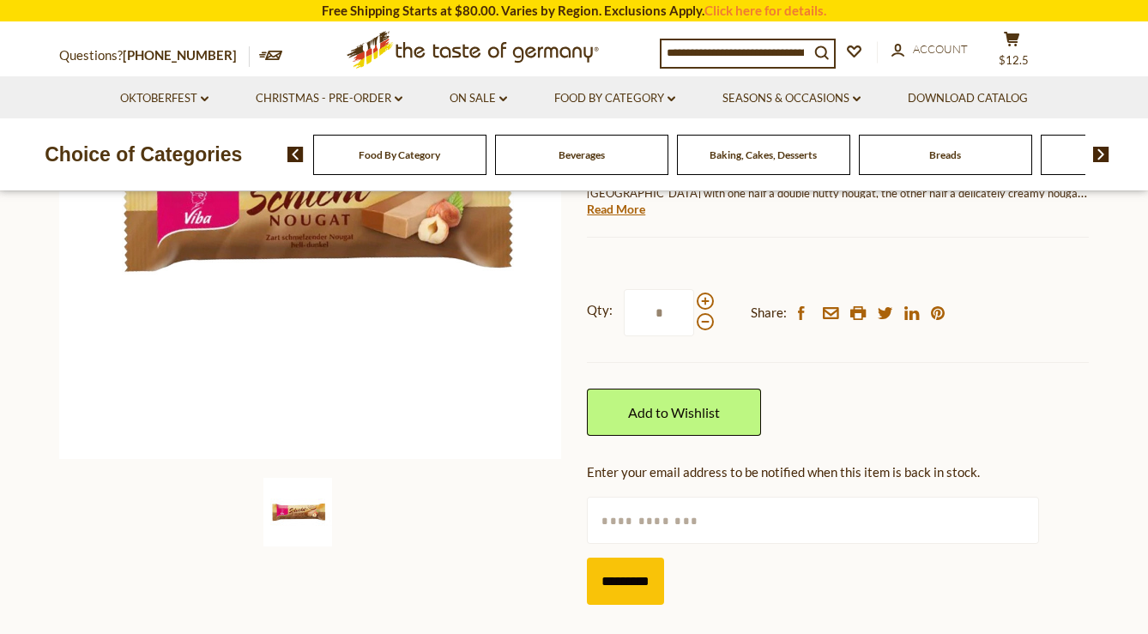
click at [704, 501] on input "text" at bounding box center [812, 520] width 451 height 47
type input "**********"
click at [650, 574] on input "*********" at bounding box center [625, 581] width 77 height 47
